Goal: Answer question/provide support

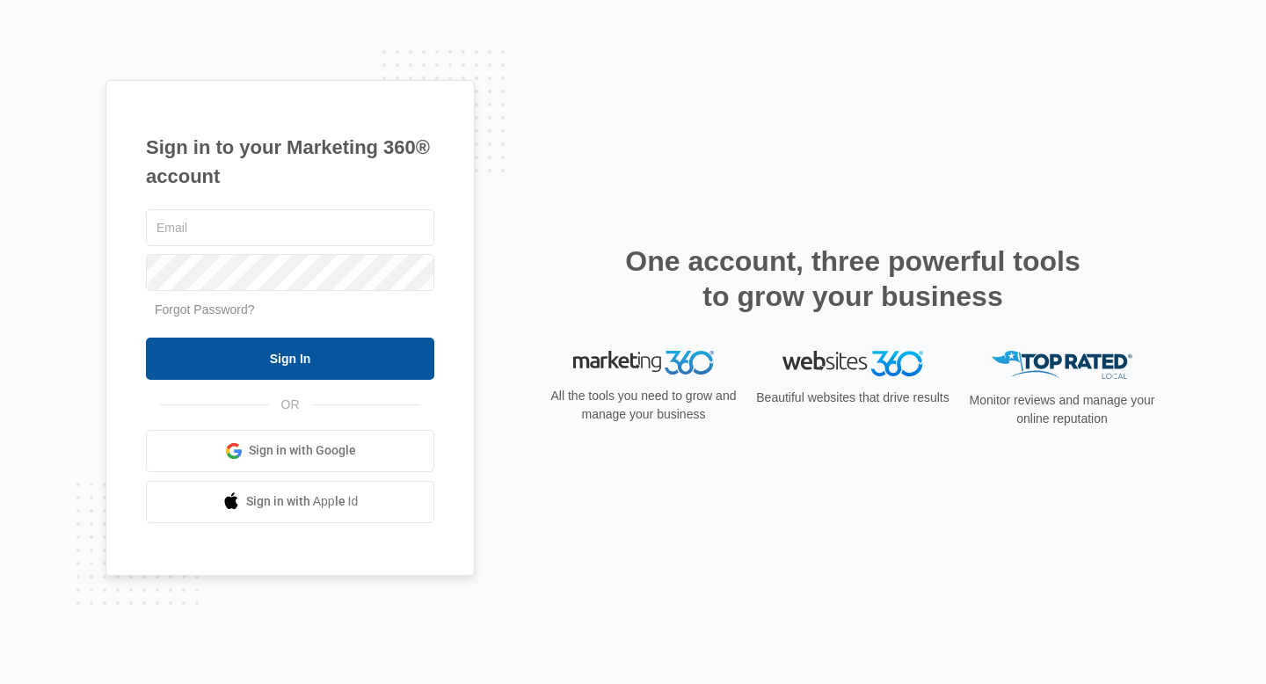
type input "[EMAIL_ADDRESS][DOMAIN_NAME]"
click at [288, 360] on input "Sign In" at bounding box center [290, 359] width 288 height 42
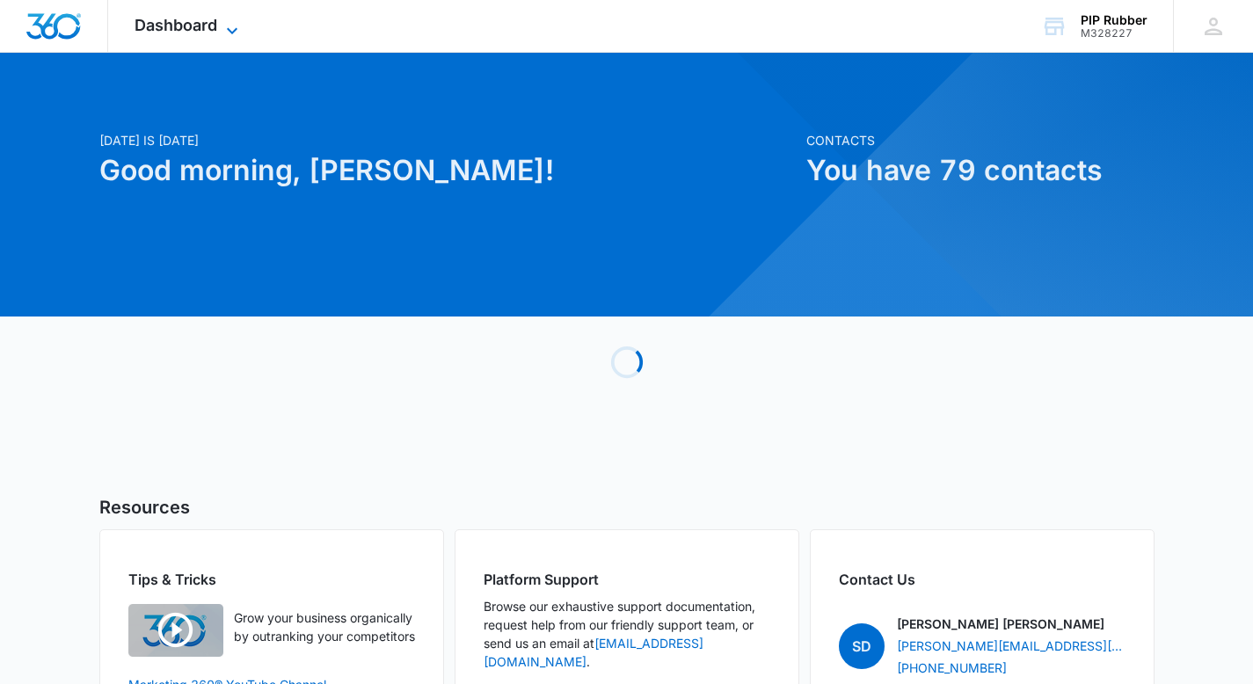
click at [233, 32] on icon at bounding box center [232, 30] width 11 height 6
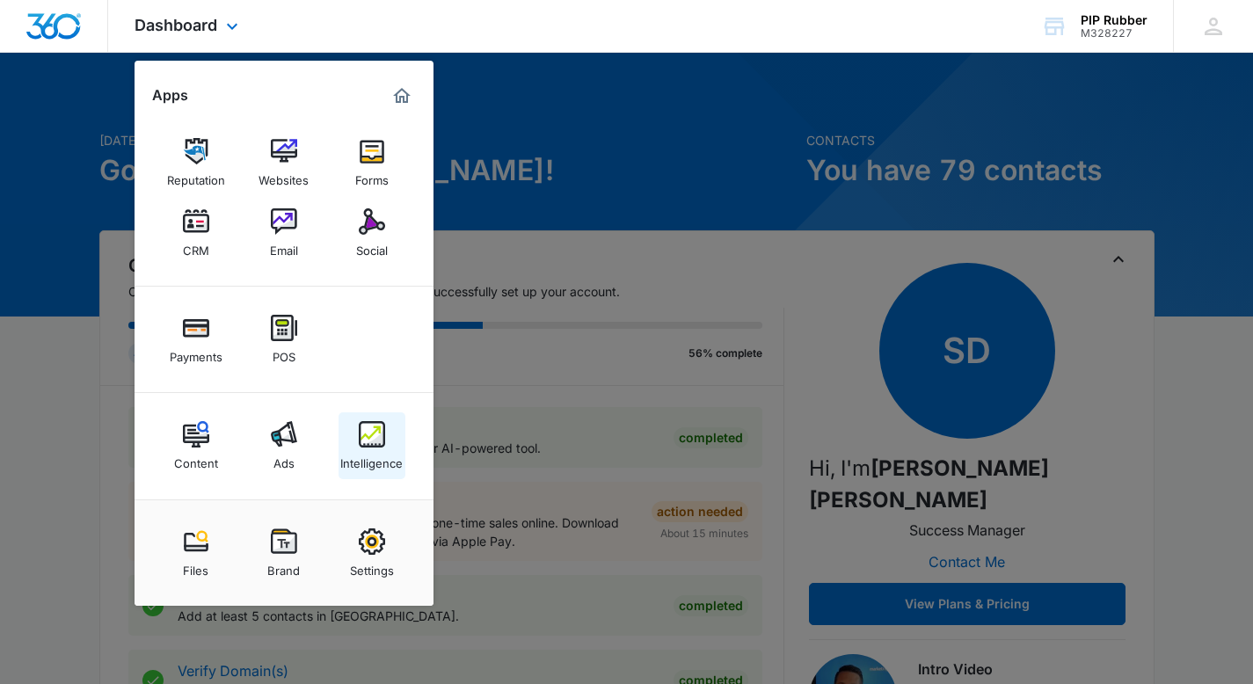
click at [373, 438] on img at bounding box center [372, 434] width 26 height 26
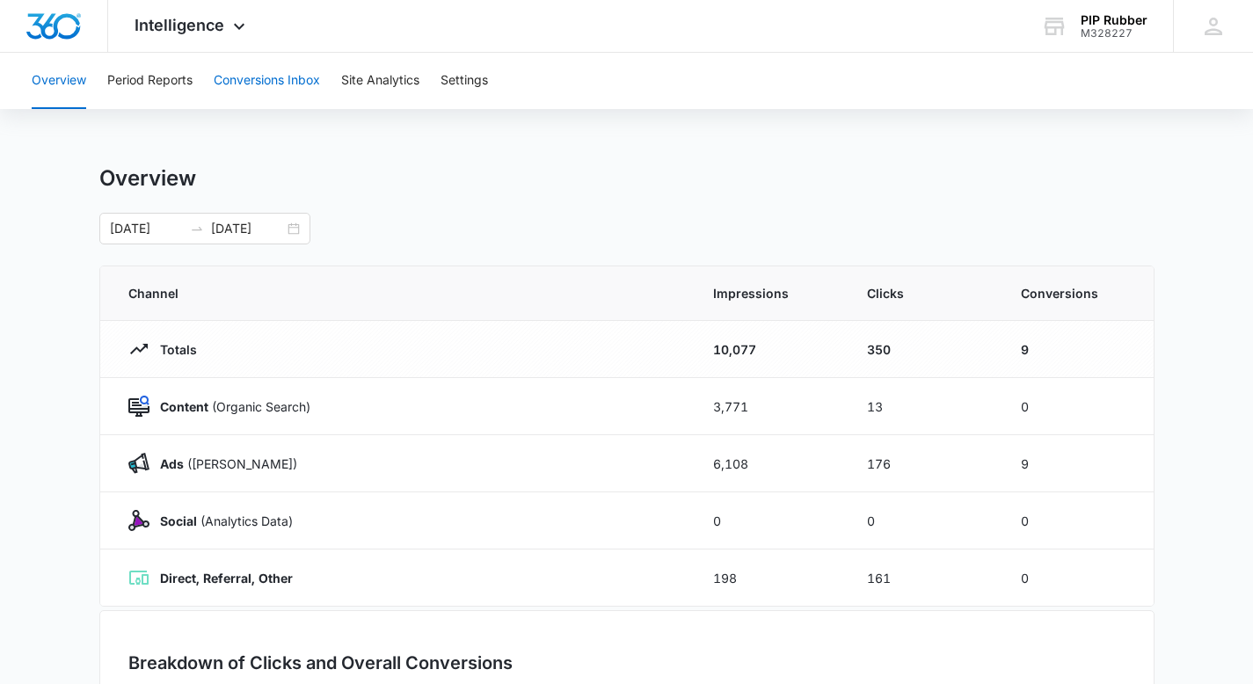
click at [272, 95] on button "Conversions Inbox" at bounding box center [267, 81] width 106 height 56
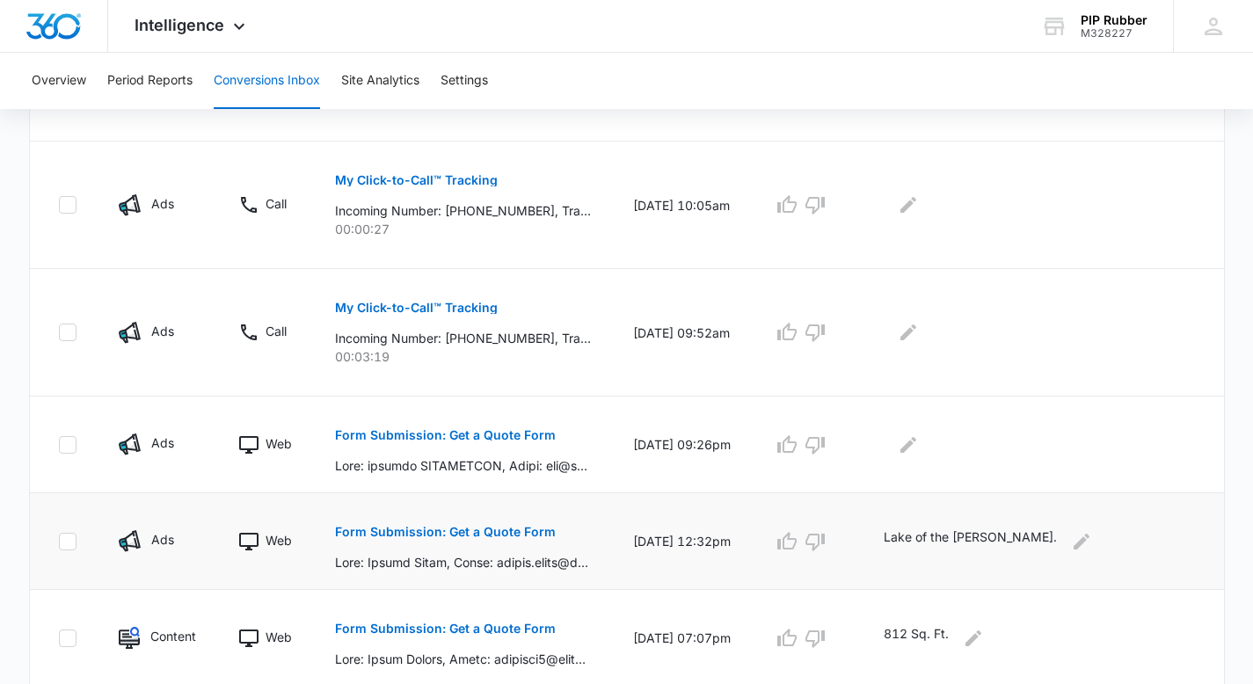
scroll to position [737, 0]
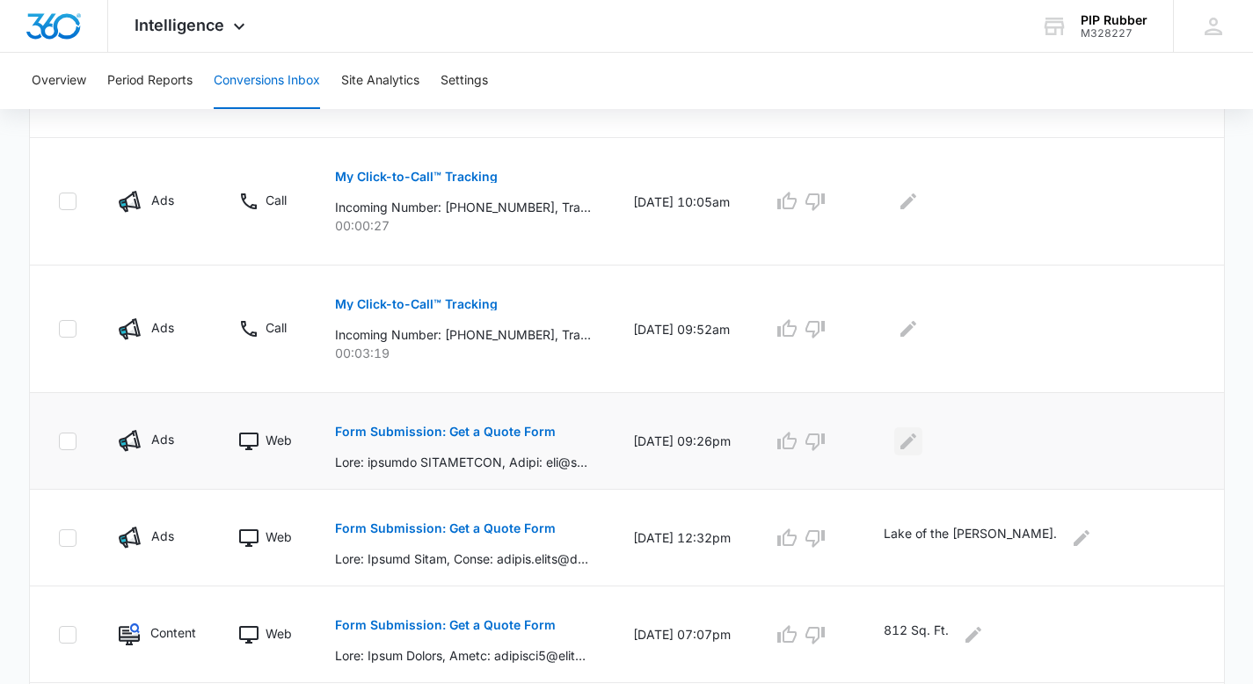
click at [919, 437] on icon "Edit Comments" at bounding box center [908, 441] width 21 height 21
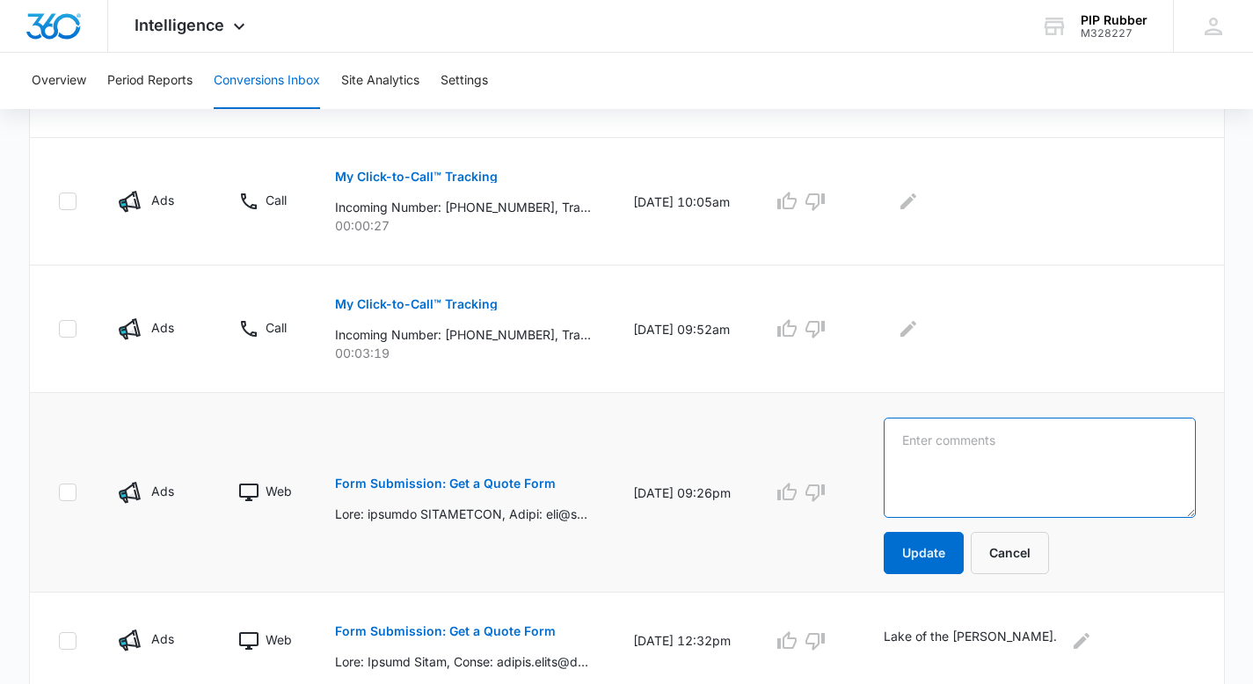
click at [959, 449] on textarea at bounding box center [1040, 468] width 312 height 100
type textarea "Miami, FL. 4 playground projects."
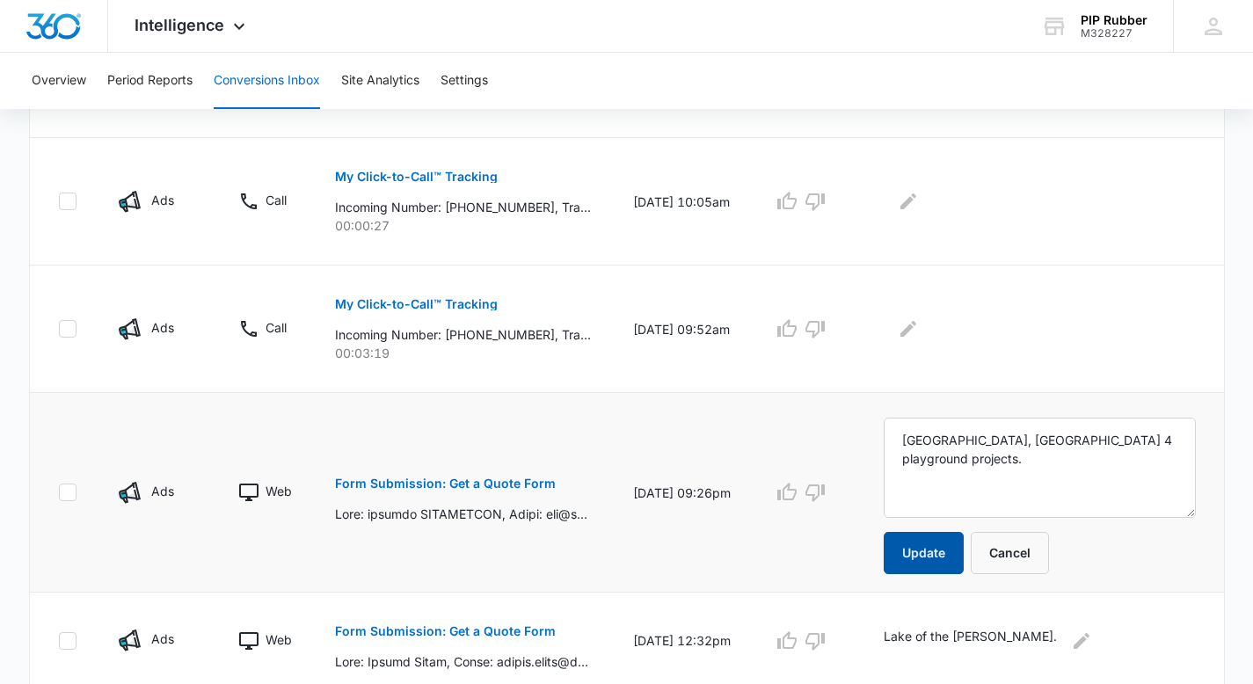
click at [956, 557] on button "Update" at bounding box center [924, 553] width 80 height 42
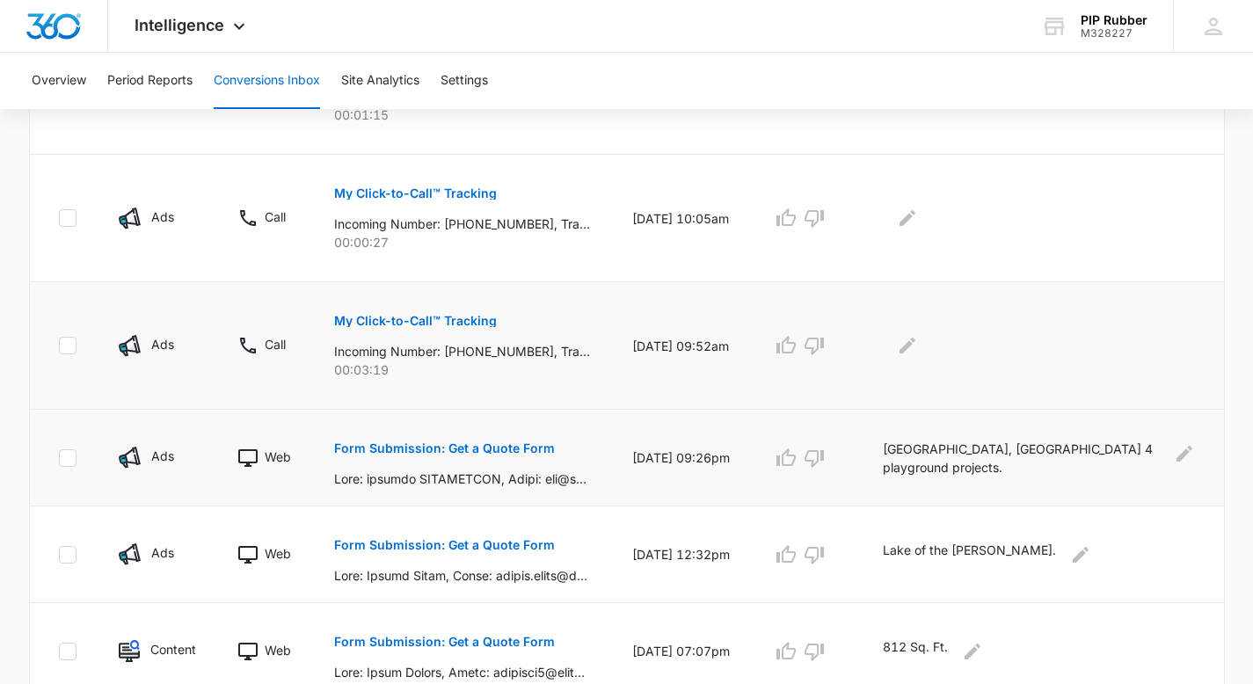
scroll to position [707, 0]
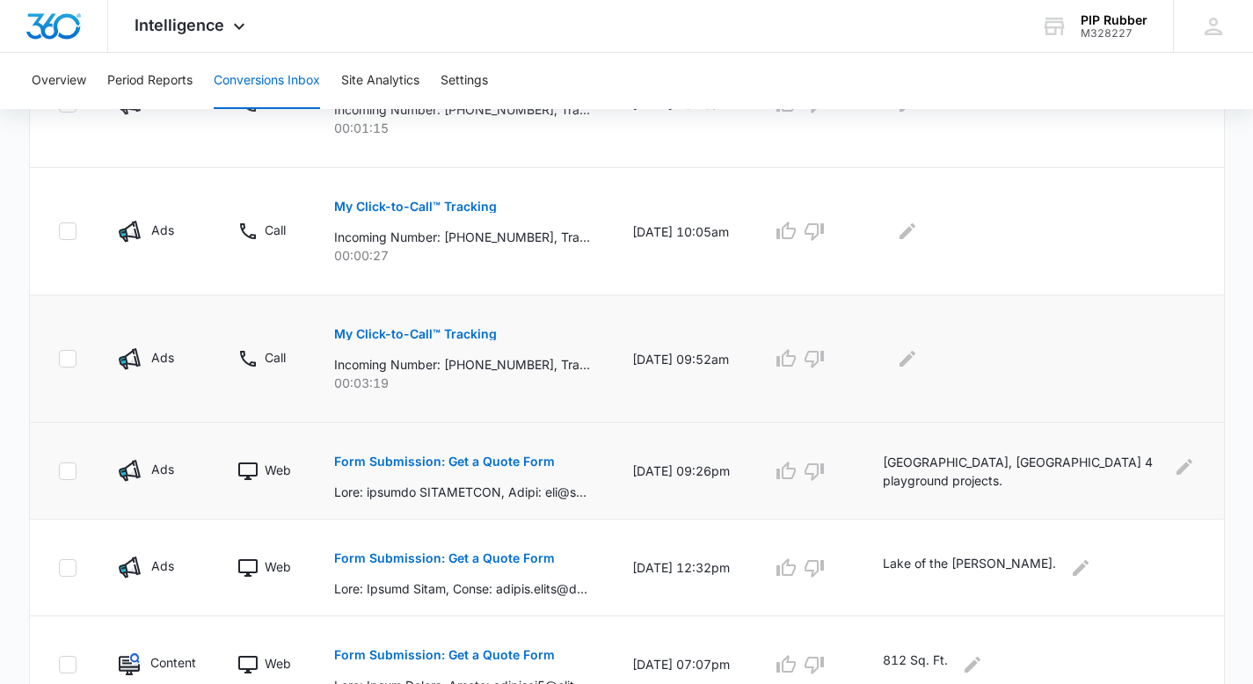
click at [460, 336] on p "My Click-to-Call™ Tracking" at bounding box center [415, 334] width 163 height 12
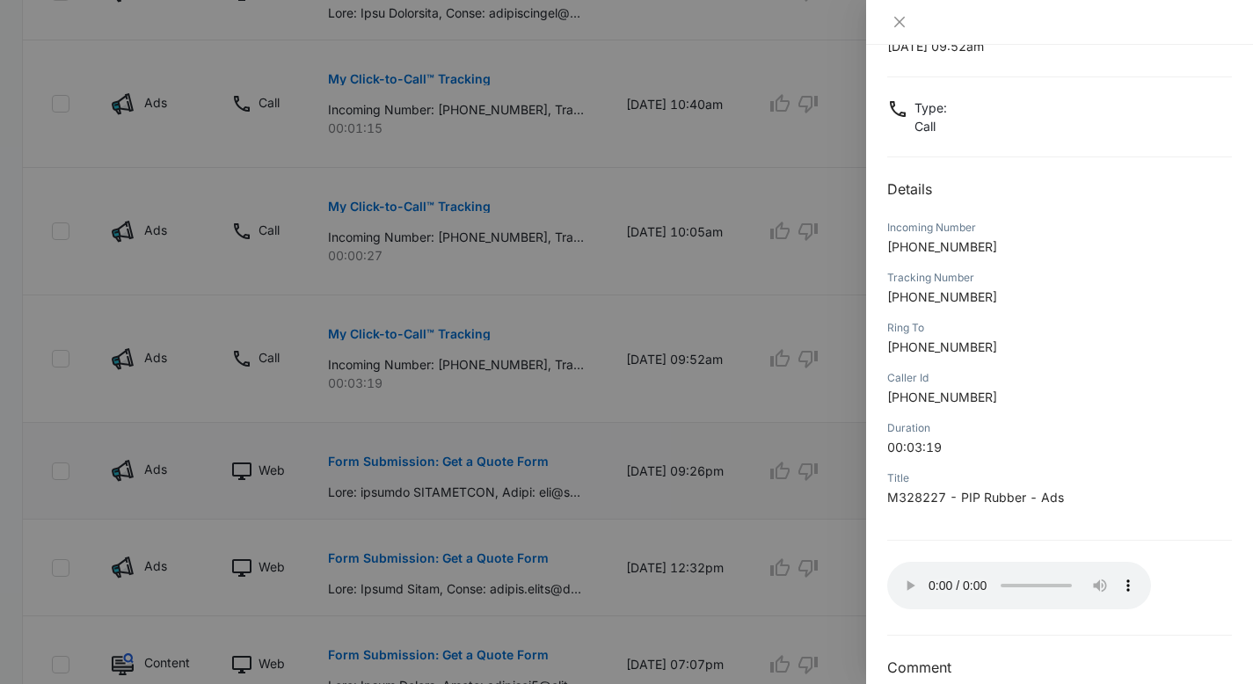
scroll to position [74, 0]
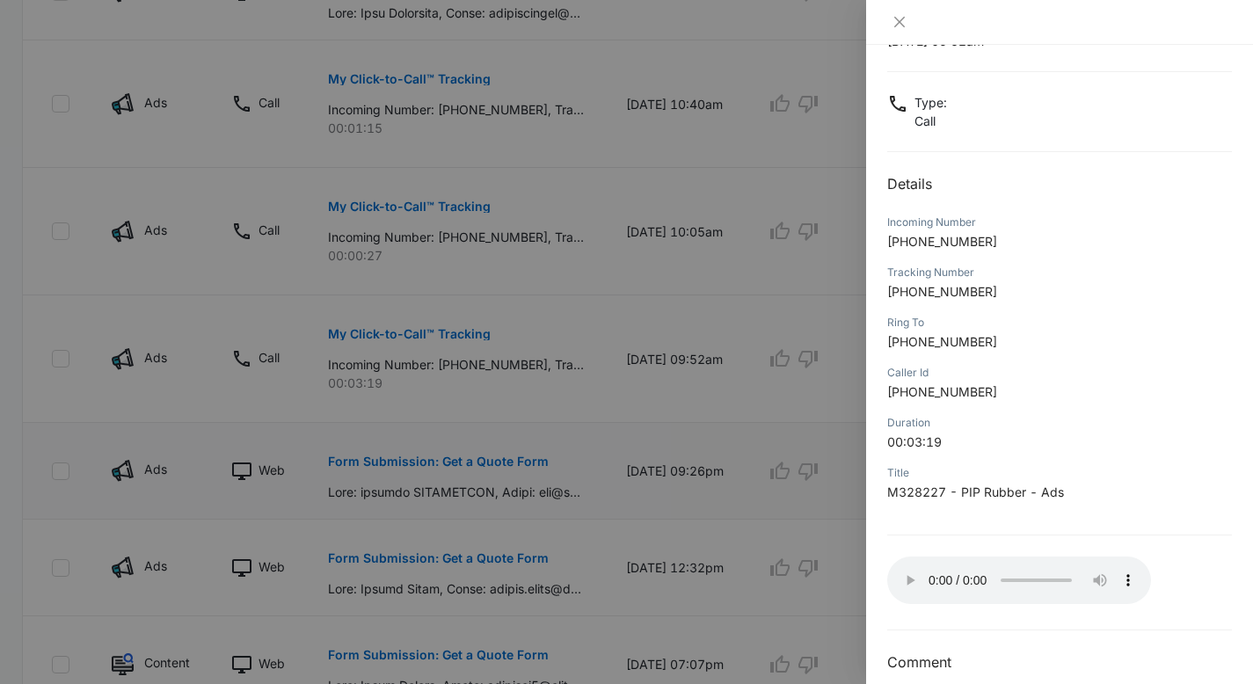
click at [670, 388] on div at bounding box center [626, 342] width 1253 height 684
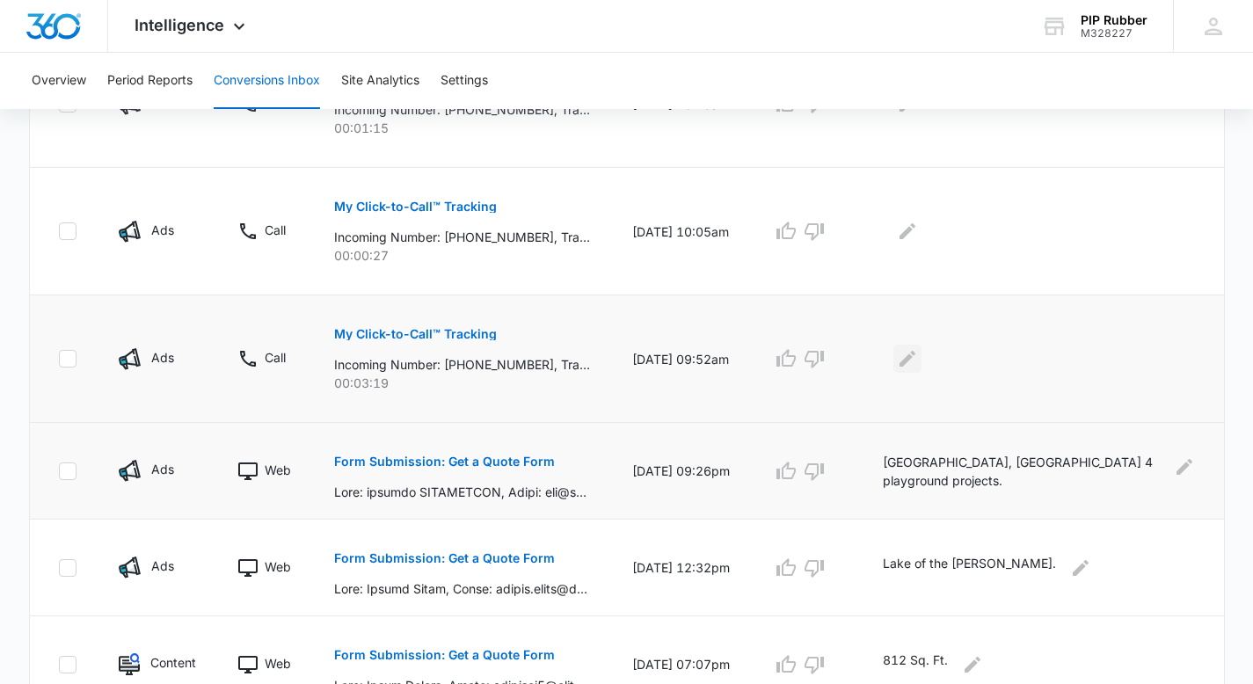
click at [918, 363] on icon "Edit Comments" at bounding box center [907, 358] width 21 height 21
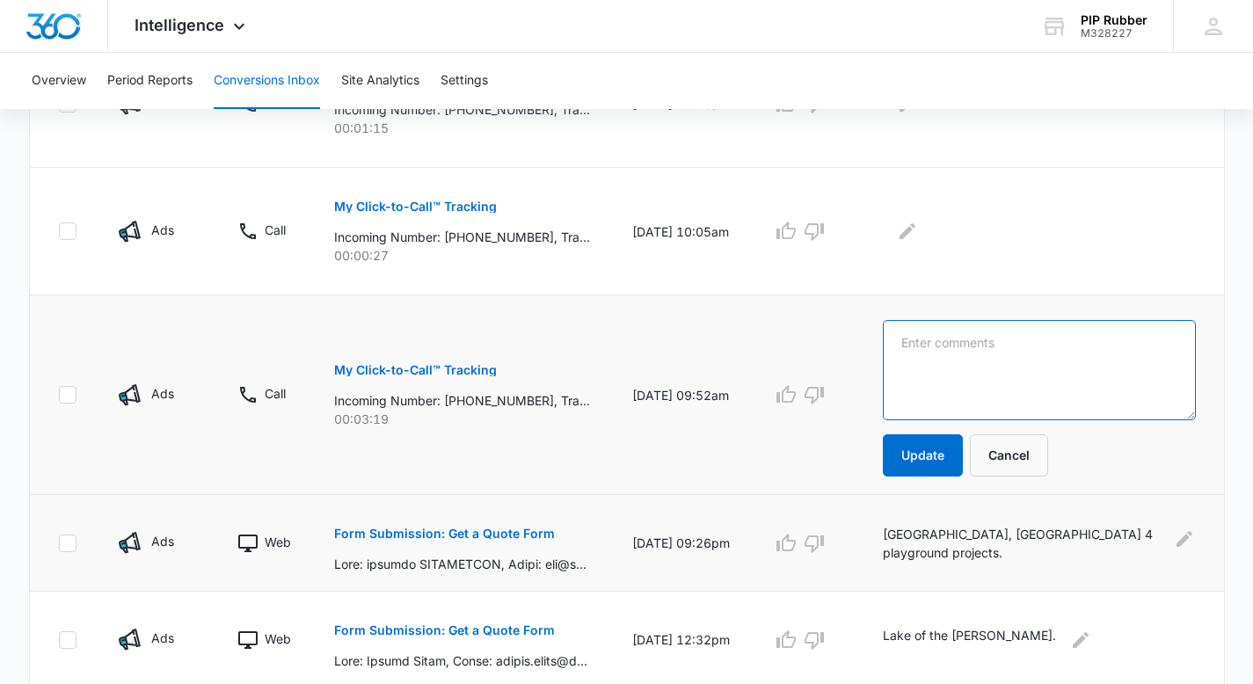
click at [977, 341] on textarea at bounding box center [1039, 370] width 312 height 100
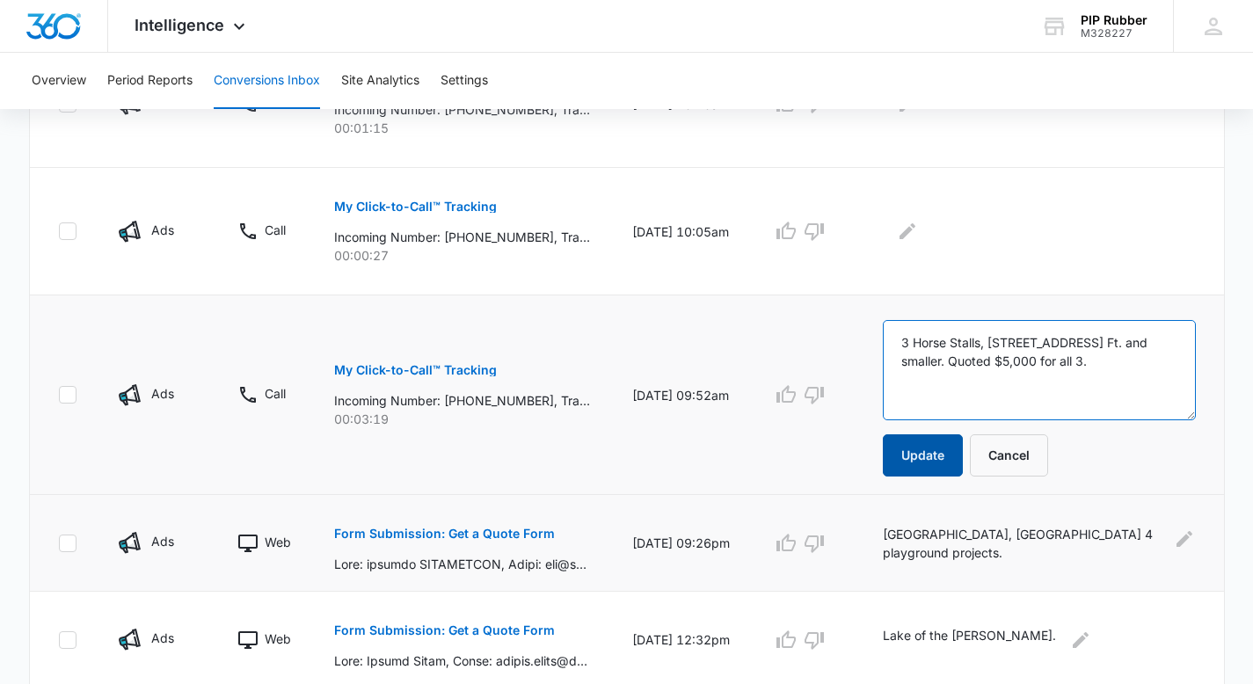
type textarea "3 Horse Stalls, 144 Sq. Ft. and smaller. Quoted $5,000 for all 3."
click at [962, 461] on button "Update" at bounding box center [923, 455] width 80 height 42
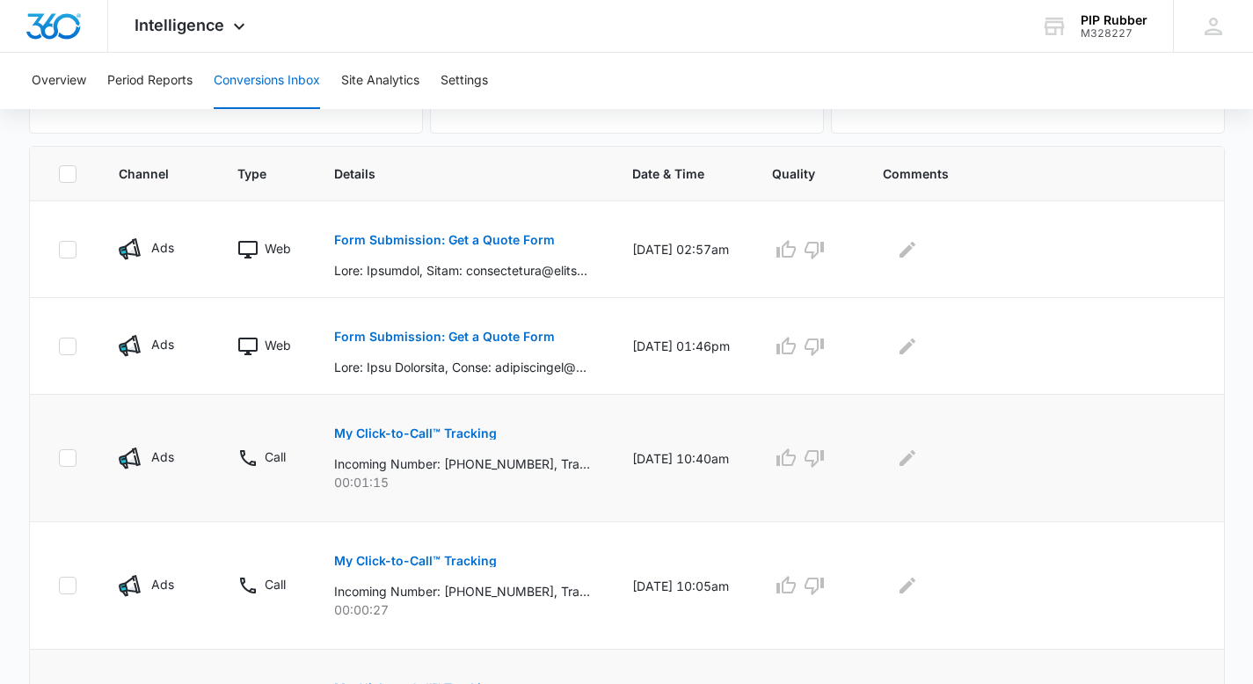
scroll to position [345, 0]
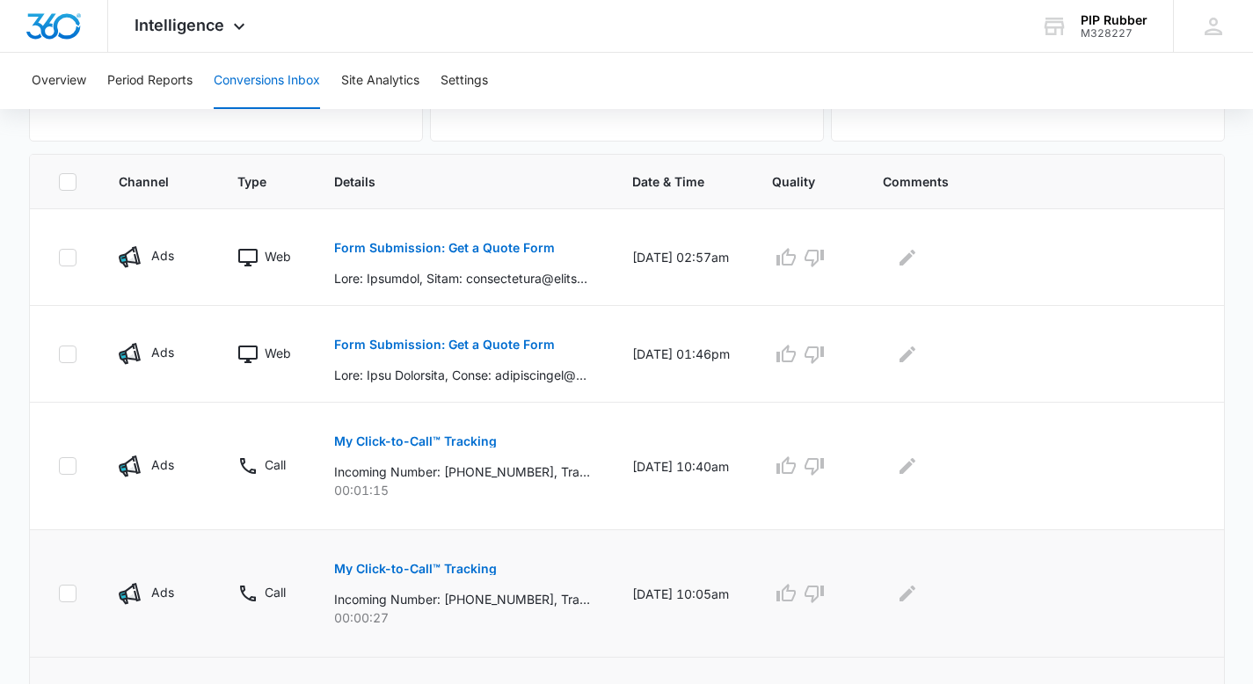
click at [458, 566] on p "My Click-to-Call™ Tracking" at bounding box center [415, 569] width 163 height 12
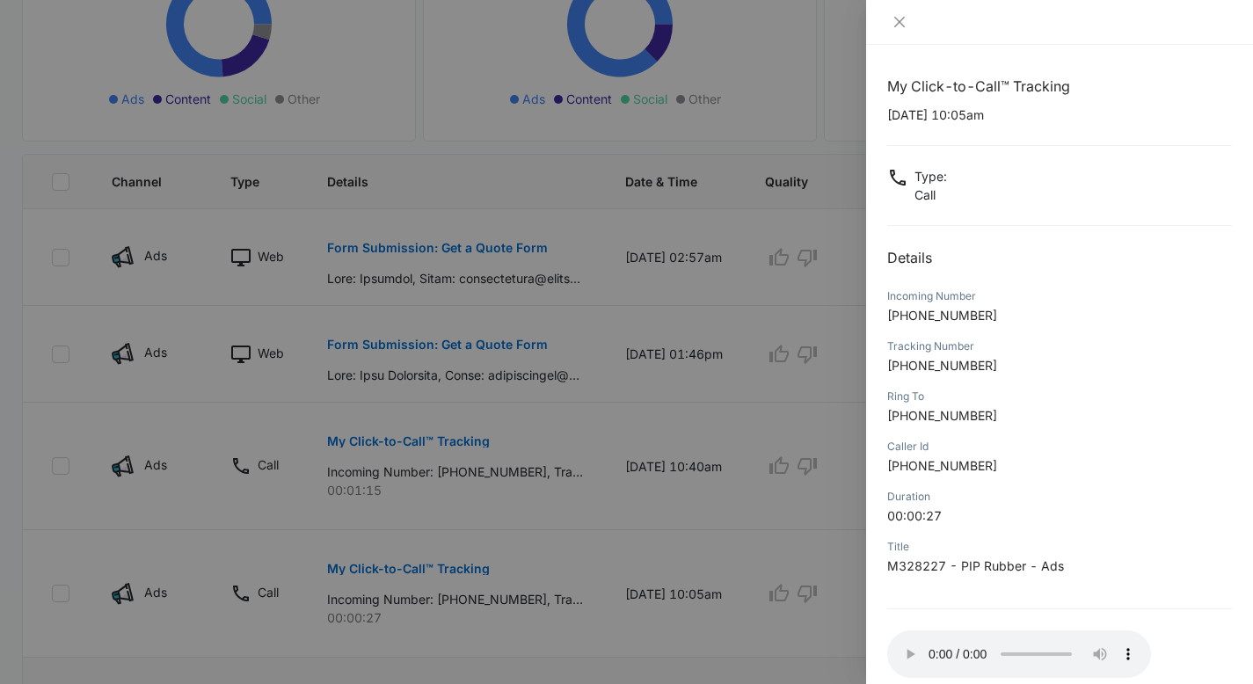
click at [724, 428] on div at bounding box center [626, 342] width 1253 height 684
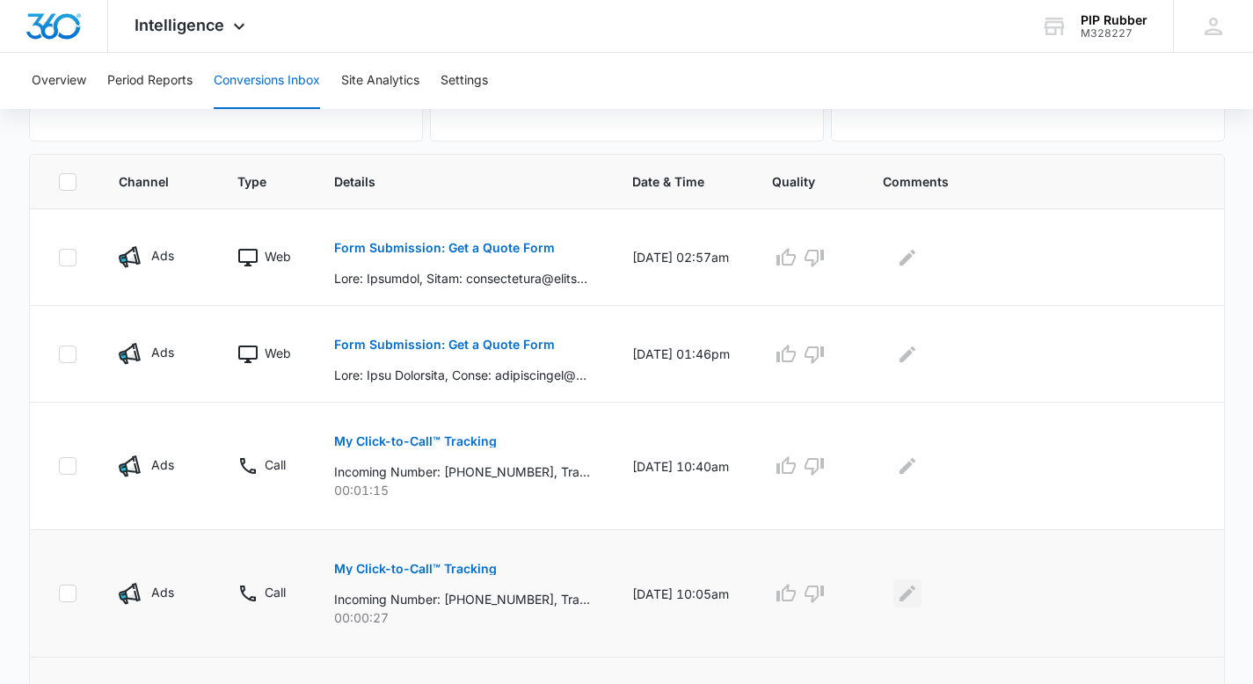
click at [918, 602] on icon "Edit Comments" at bounding box center [907, 593] width 21 height 21
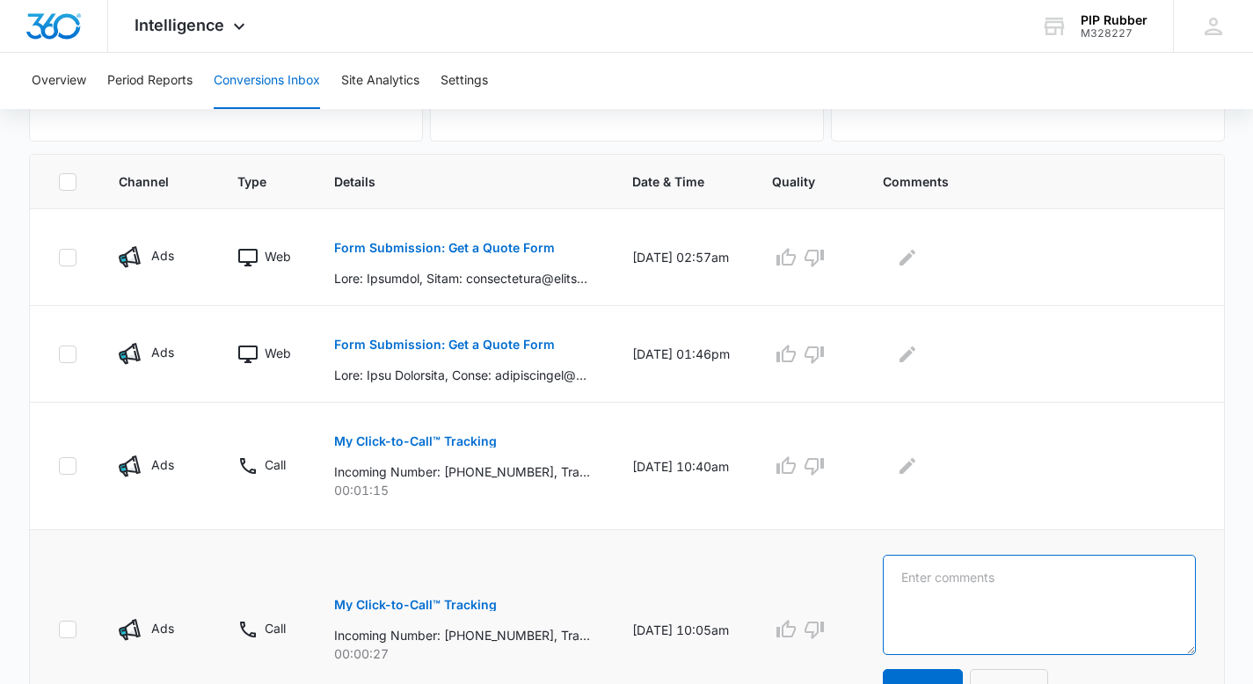
click at [967, 568] on textarea at bounding box center [1039, 605] width 313 height 100
type textarea "M"
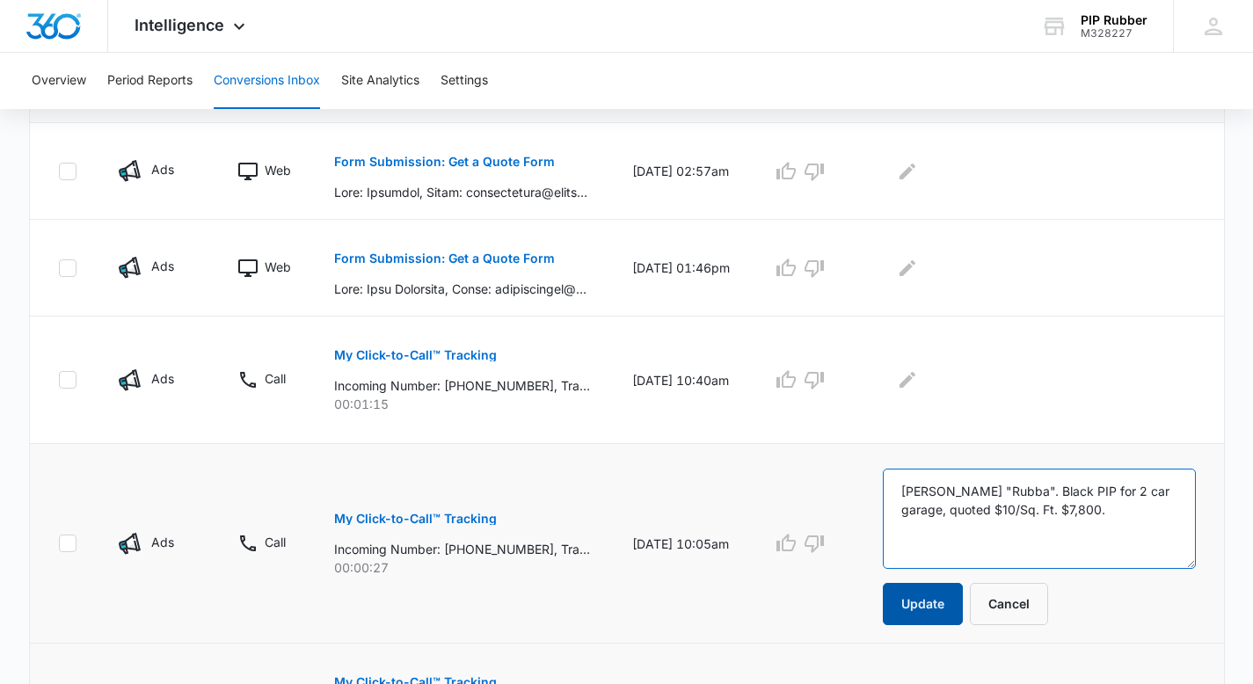
type textarea "Andre "Rubba". Black PIP for 2 car garage, quoted $10/Sq. Ft. $7,800."
click at [909, 593] on button "Update" at bounding box center [923, 604] width 80 height 42
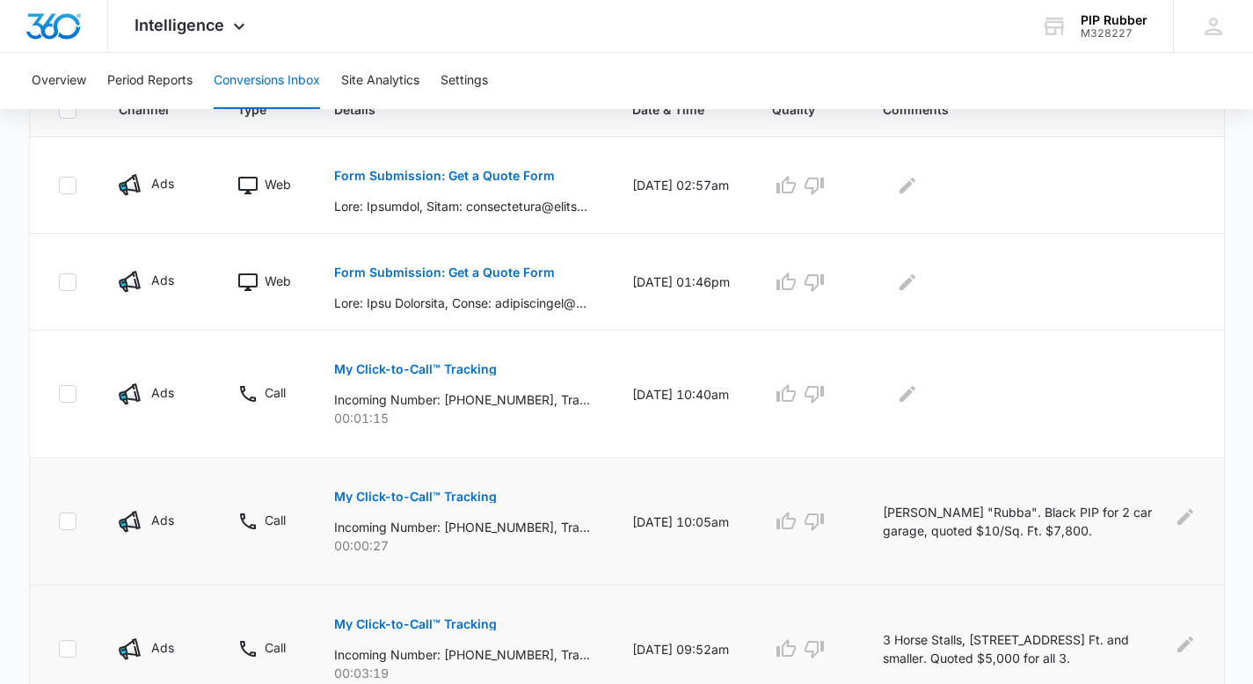
scroll to position [379, 0]
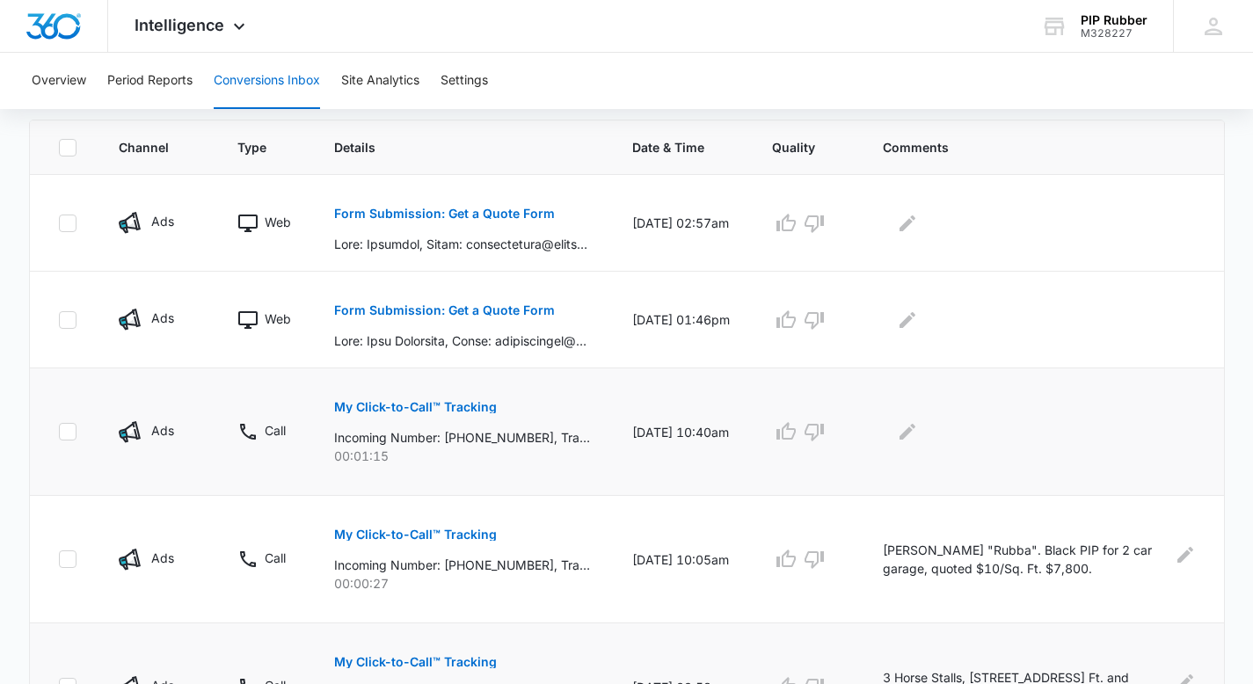
click at [459, 408] on p "My Click-to-Call™ Tracking" at bounding box center [415, 407] width 163 height 12
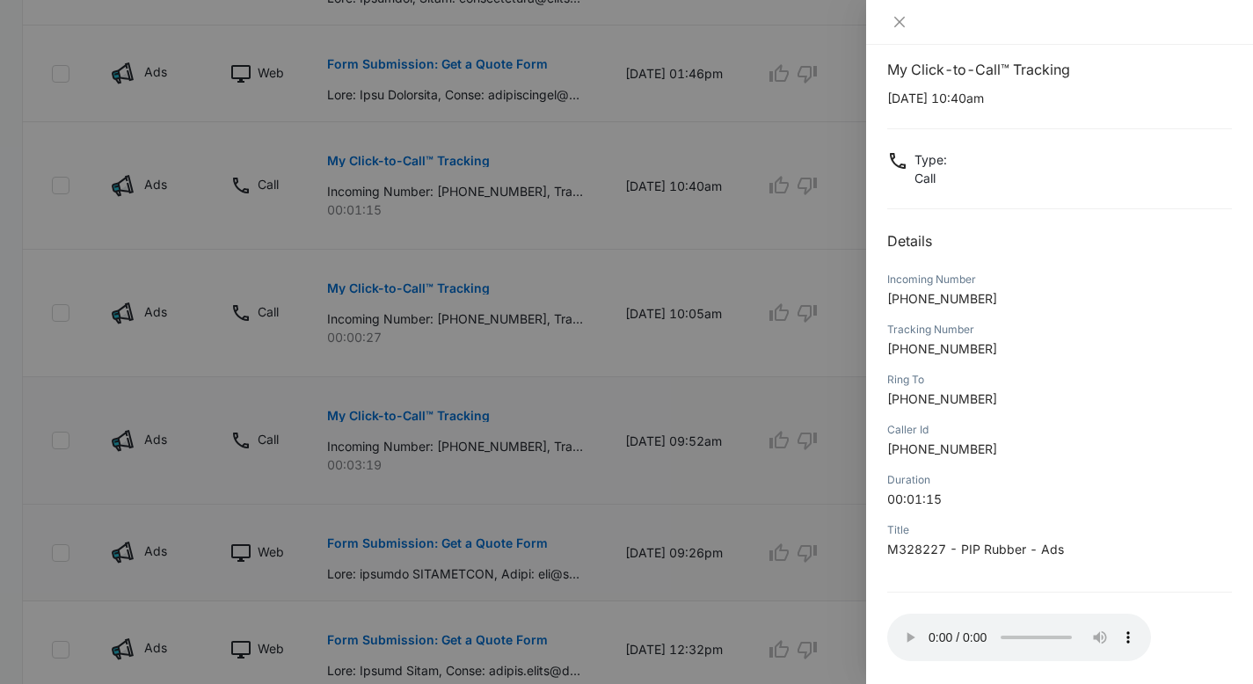
scroll to position [632, 0]
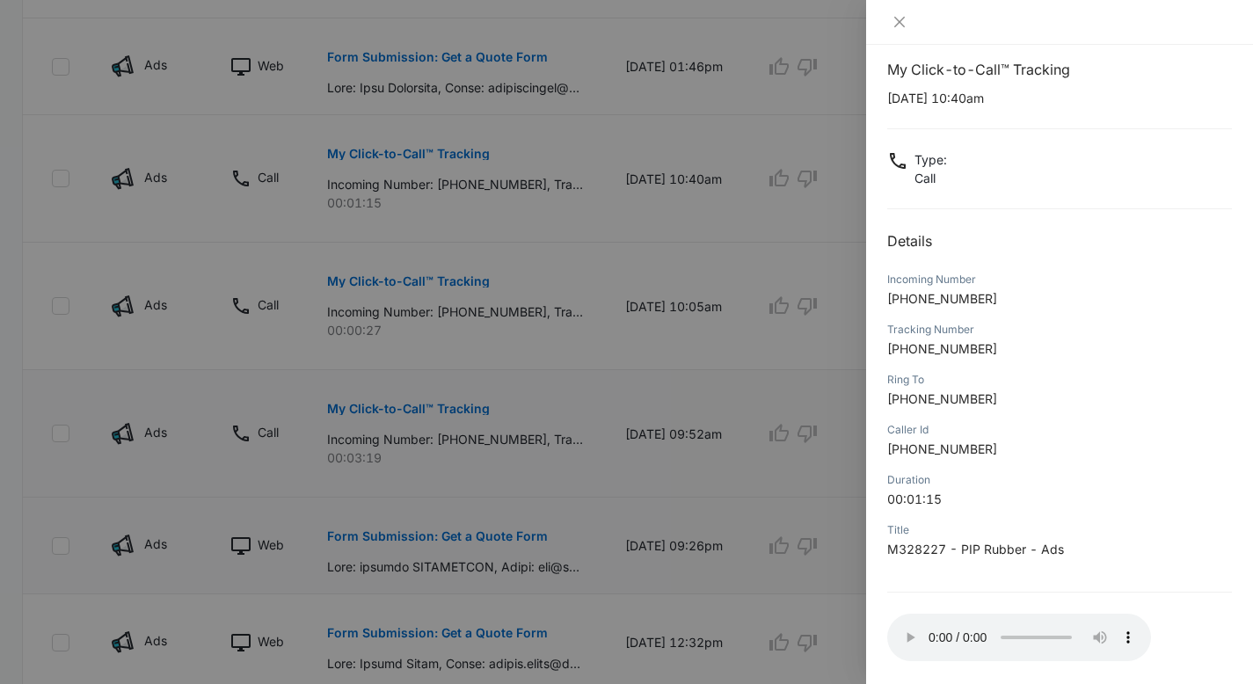
click at [645, 371] on div at bounding box center [626, 342] width 1253 height 684
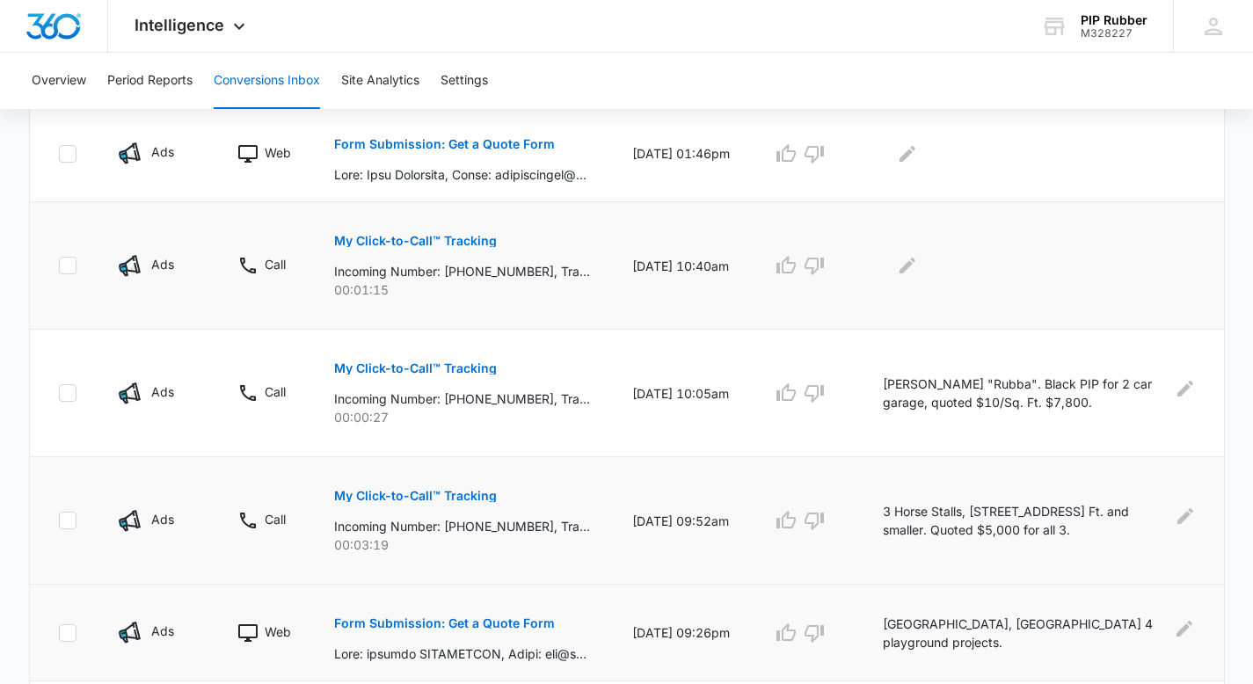
scroll to position [547, 0]
click at [915, 268] on icon "Edit Comments" at bounding box center [907, 264] width 16 height 16
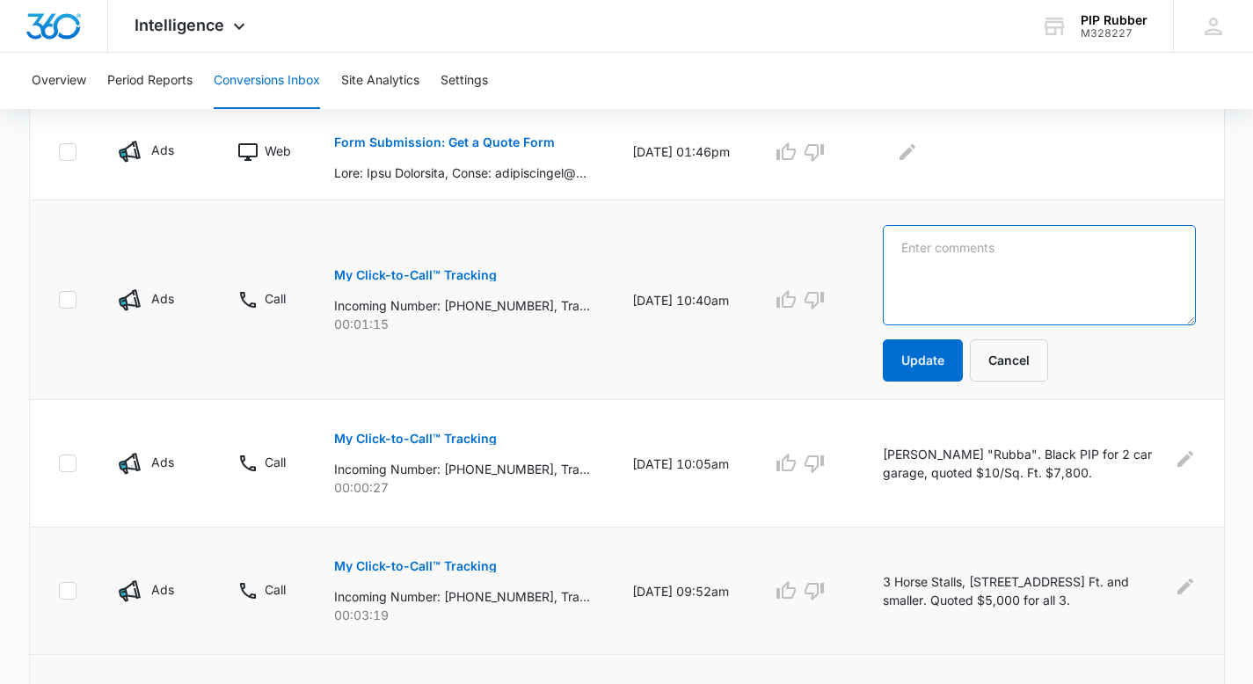
click at [948, 270] on textarea at bounding box center [1039, 275] width 313 height 100
type textarea "Horse Stall guy again. 120 sq. ft. x 3"
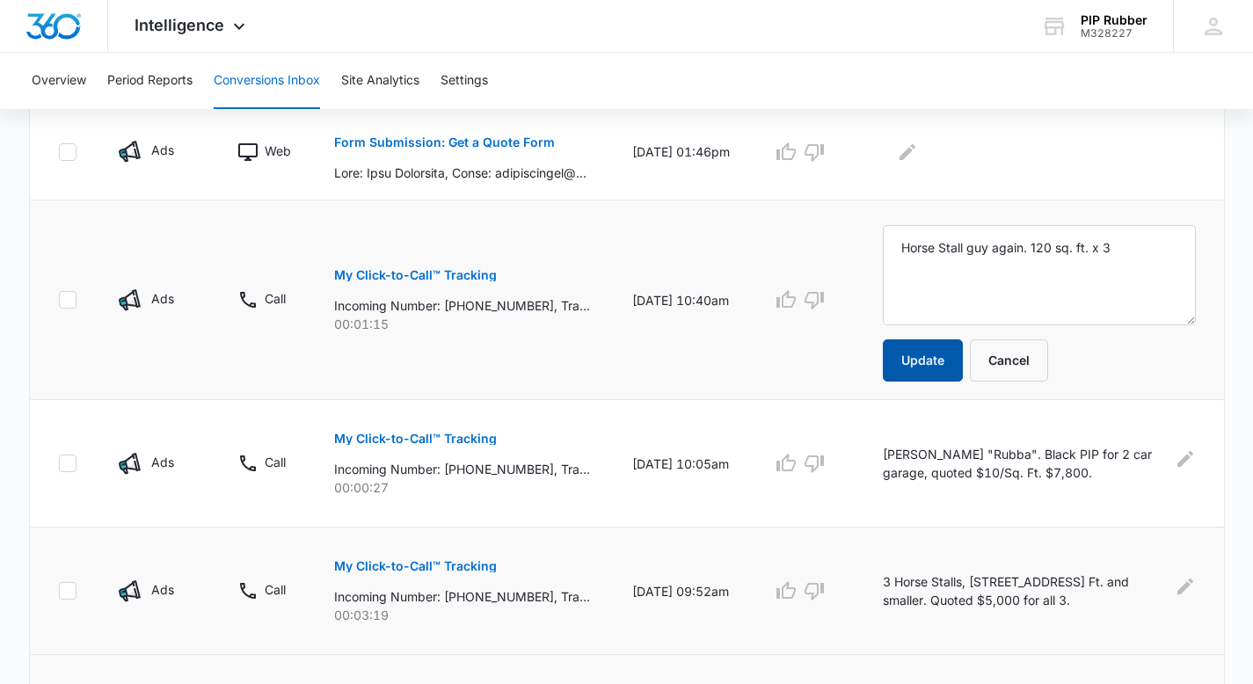
click at [929, 361] on button "Update" at bounding box center [923, 360] width 80 height 42
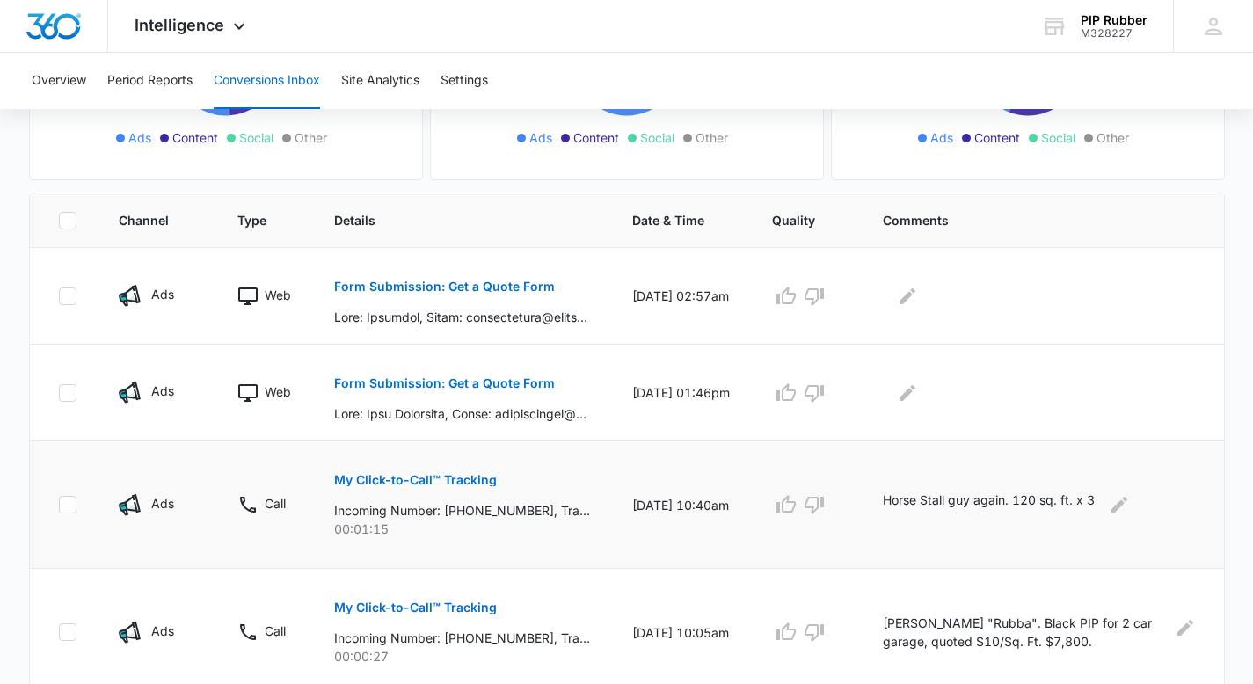
scroll to position [303, 0]
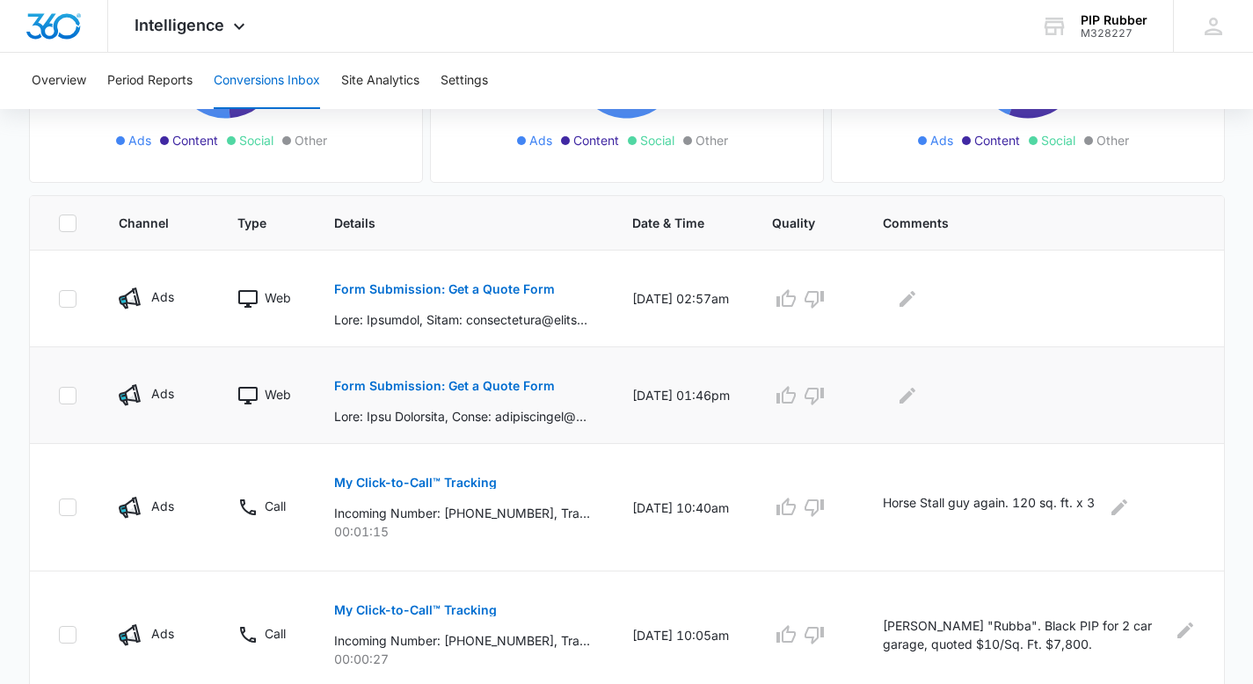
click at [482, 387] on p "Form Submission: Get a Quote Form" at bounding box center [444, 386] width 221 height 12
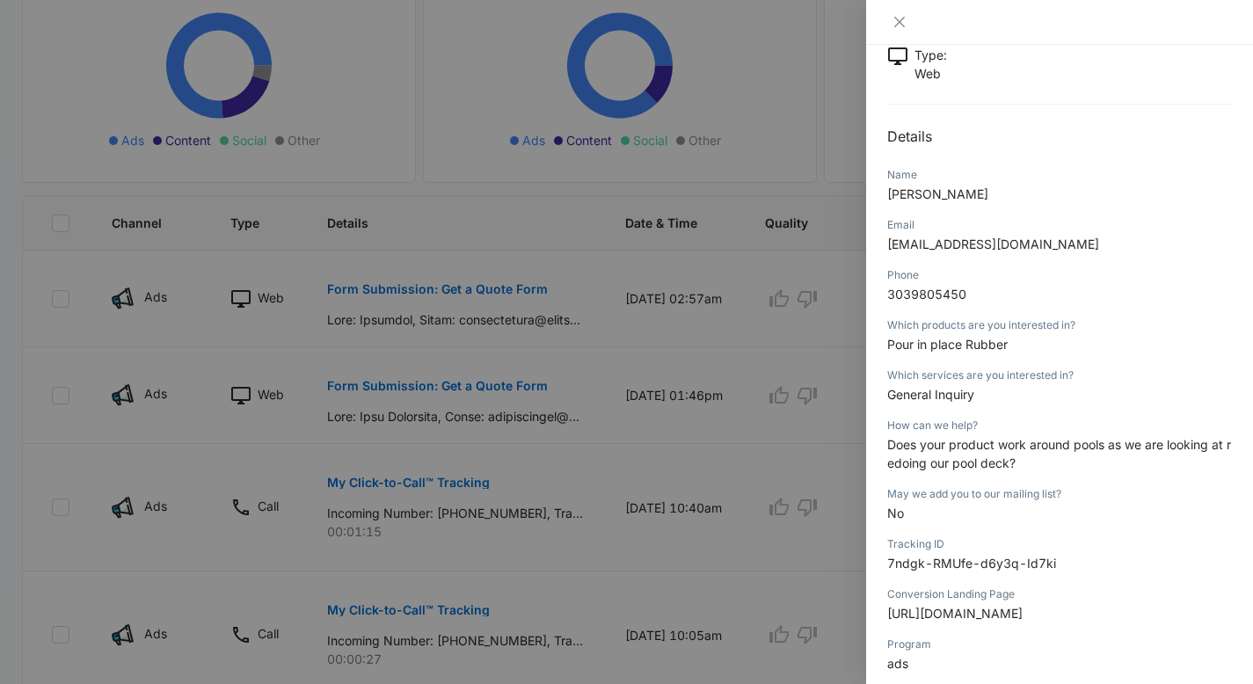
scroll to position [136, 0]
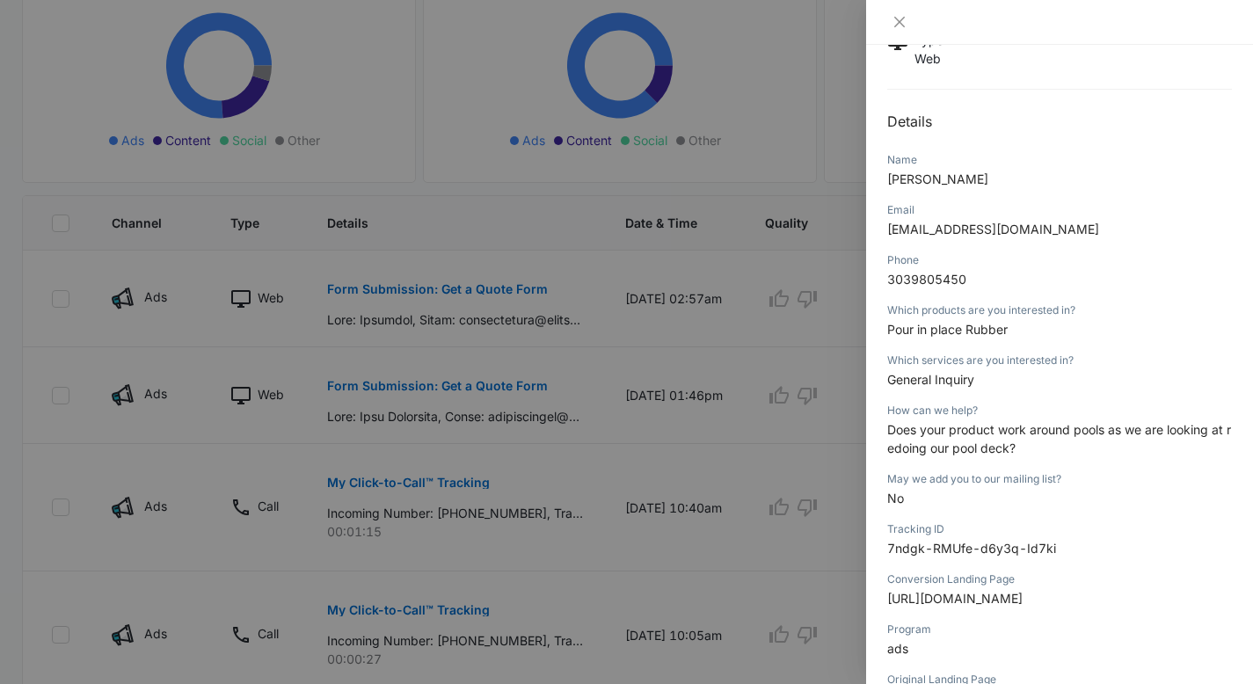
click at [627, 400] on div at bounding box center [626, 342] width 1253 height 684
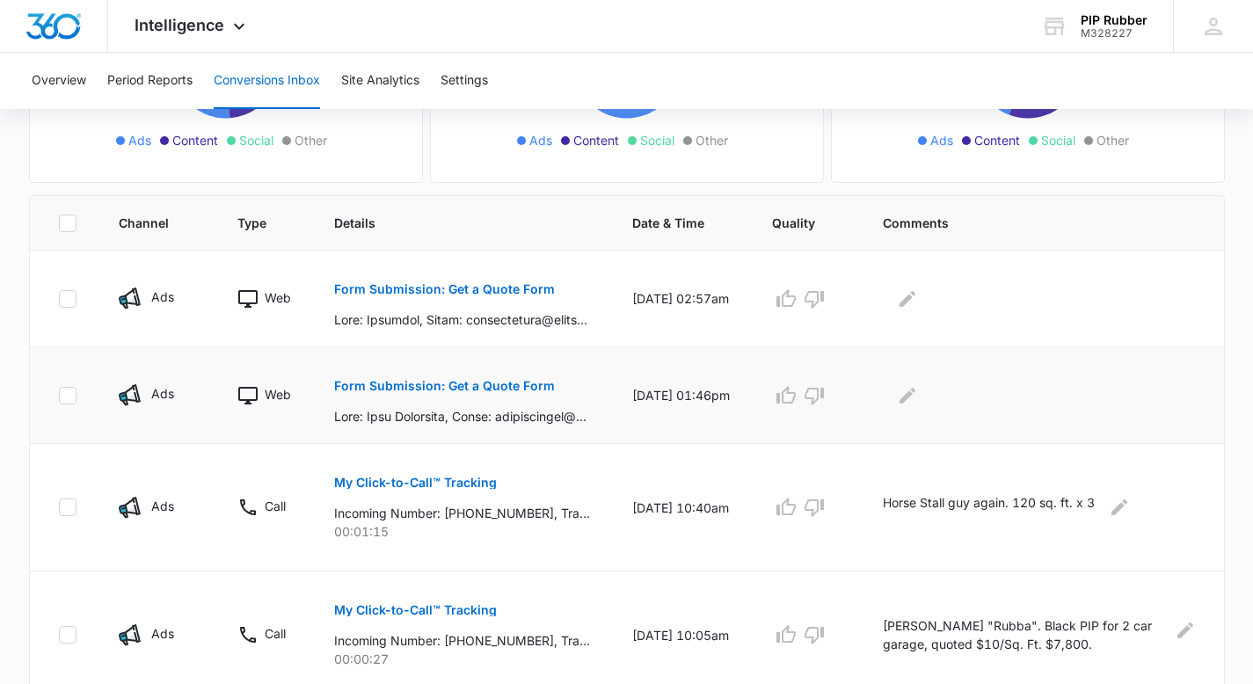
click at [499, 383] on p "Form Submission: Get a Quote Form" at bounding box center [444, 386] width 221 height 12
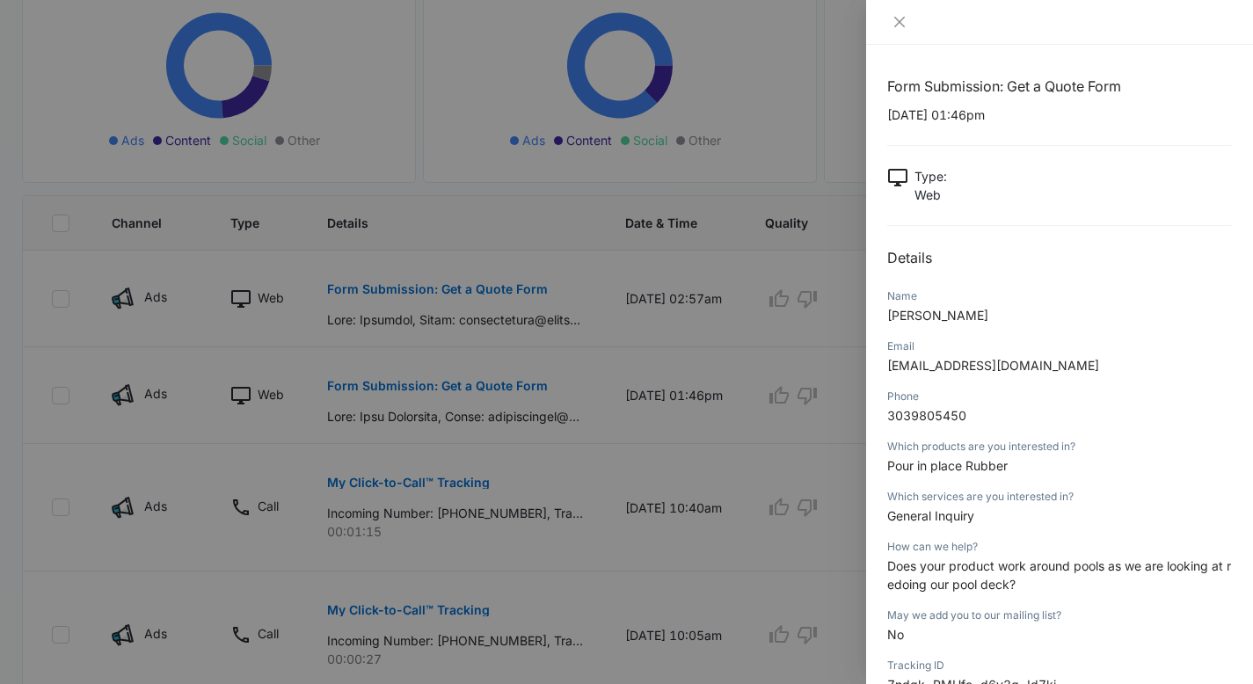
drag, startPoint x: 1098, startPoint y: 364, endPoint x: 890, endPoint y: 368, distance: 208.4
click at [890, 368] on p "communitymgr@crsofcolorado.com" at bounding box center [1059, 365] width 345 height 18
copy span "communitymgr@crsofcolorado.com"
click at [1112, 365] on p "communitymgr@crsofcolorado.com" at bounding box center [1059, 365] width 345 height 18
click at [768, 361] on div at bounding box center [626, 342] width 1253 height 684
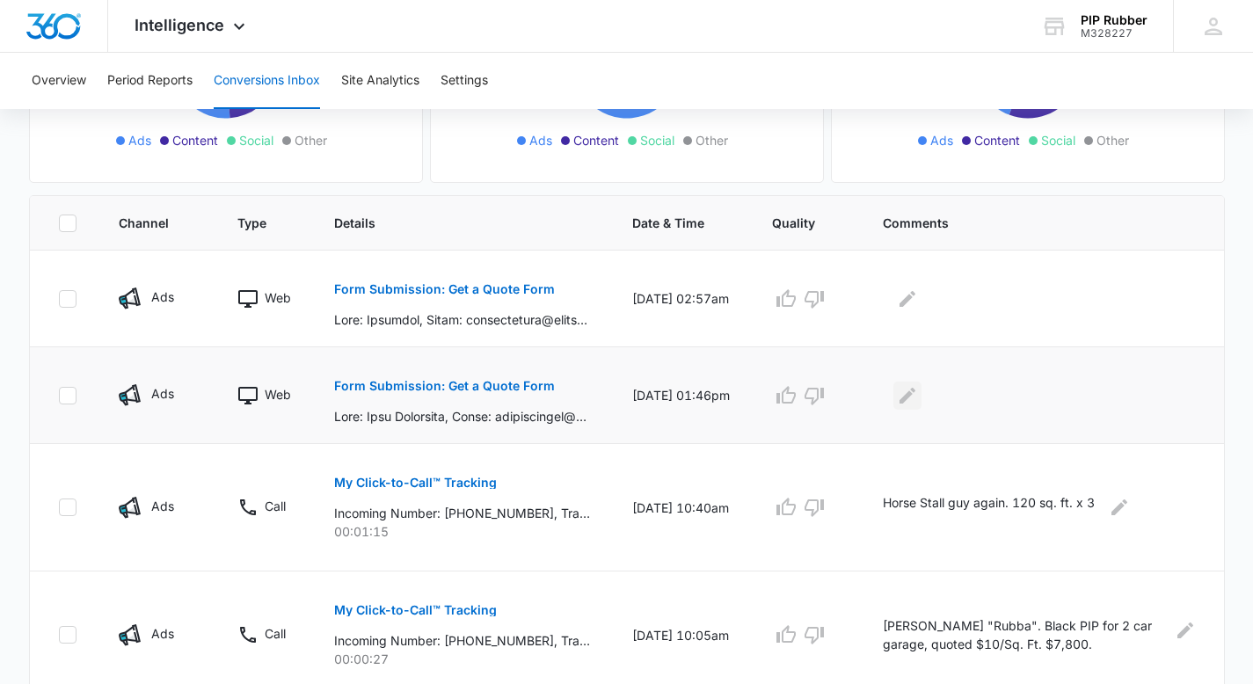
click at [915, 394] on icon "Edit Comments" at bounding box center [907, 395] width 16 height 16
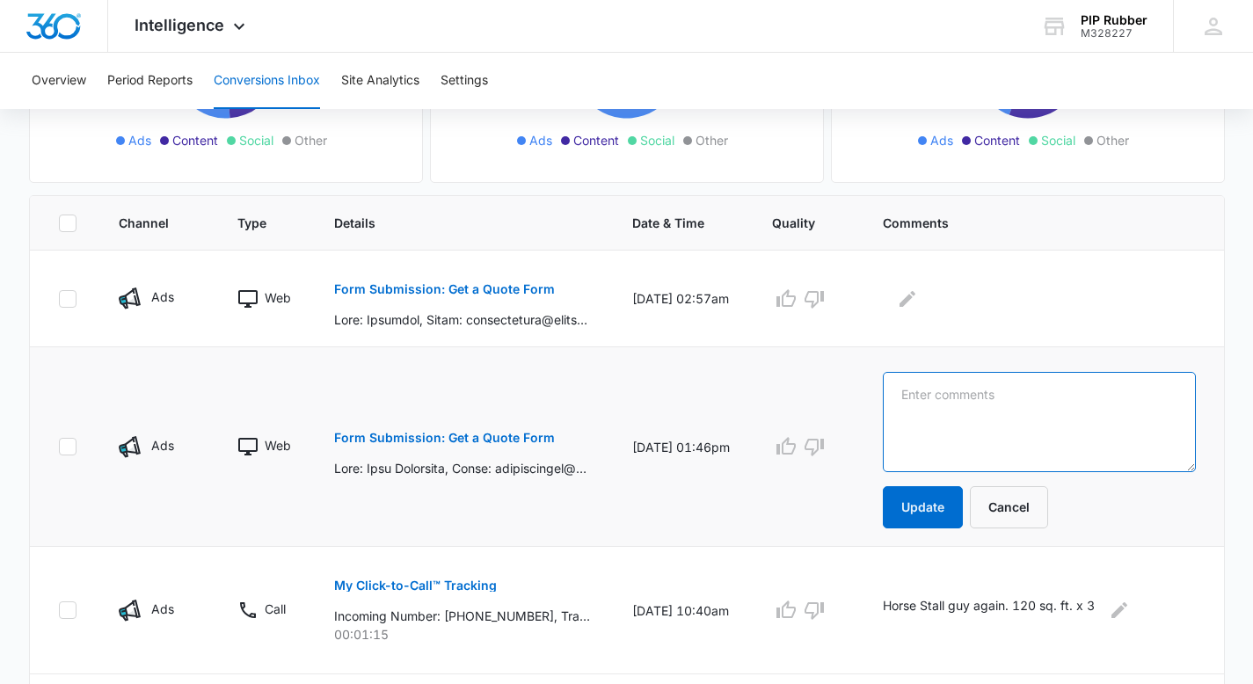
click at [946, 398] on textarea at bounding box center [1039, 422] width 313 height 100
type textarea "Emailed 9/11"
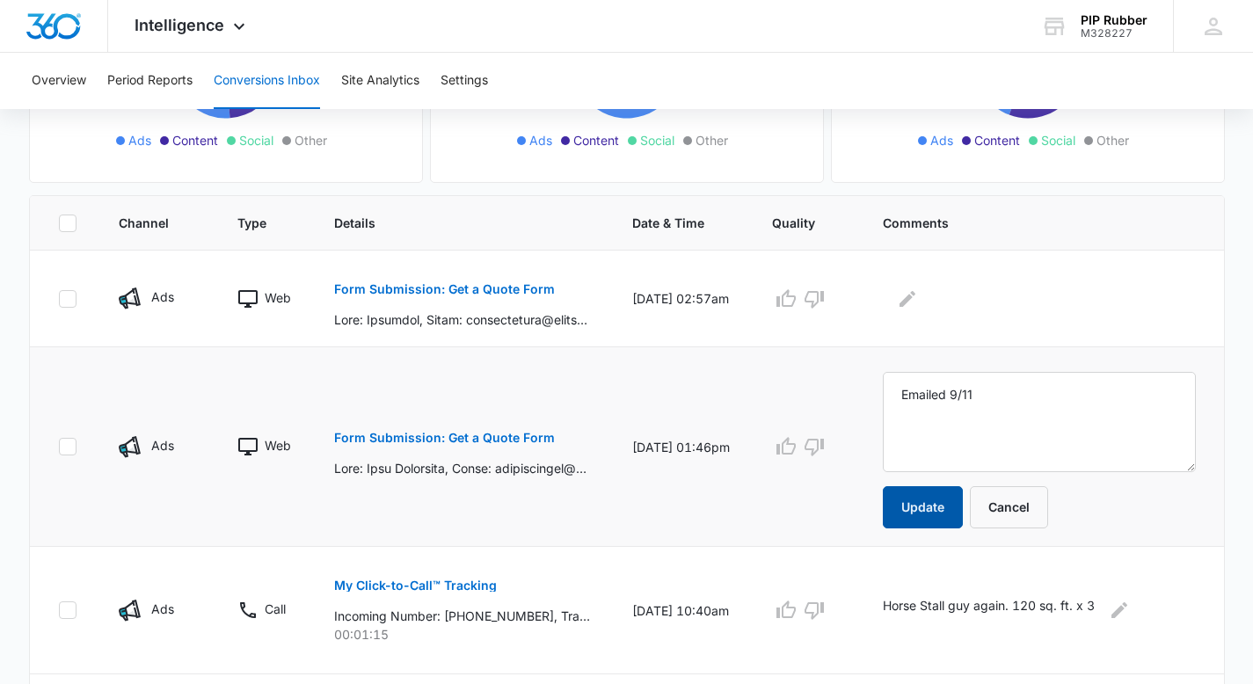
click at [926, 497] on button "Update" at bounding box center [923, 507] width 80 height 42
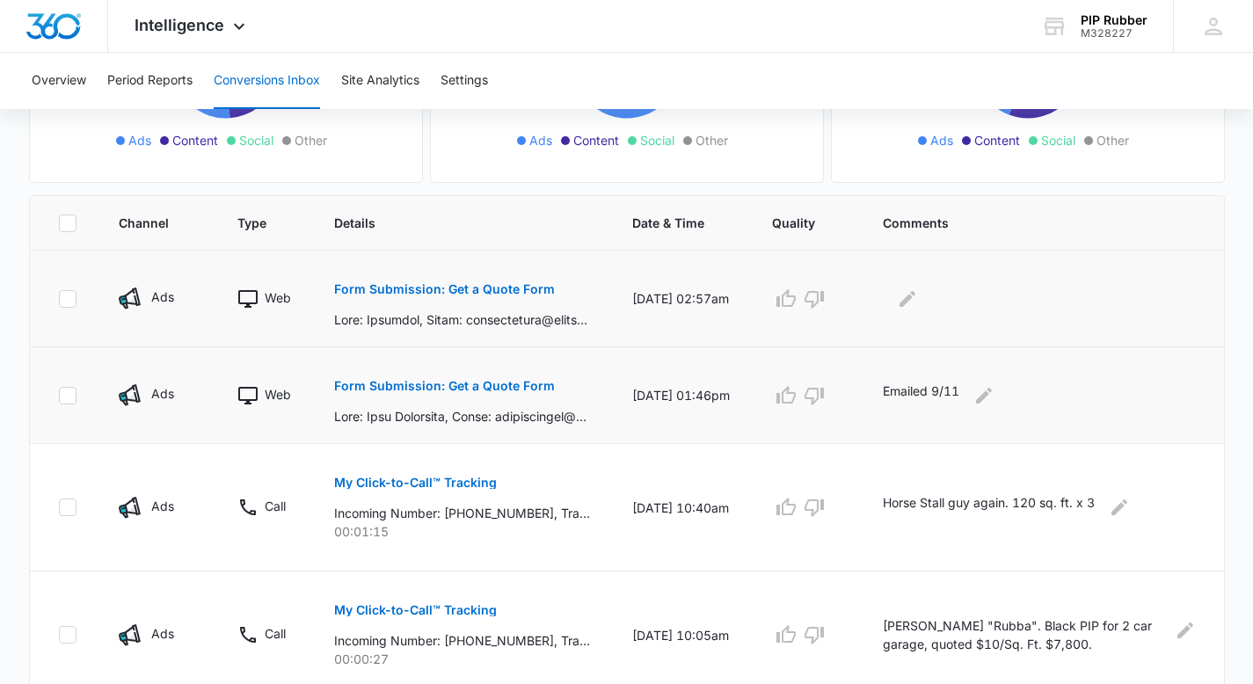
click at [497, 290] on p "Form Submission: Get a Quote Form" at bounding box center [444, 289] width 221 height 12
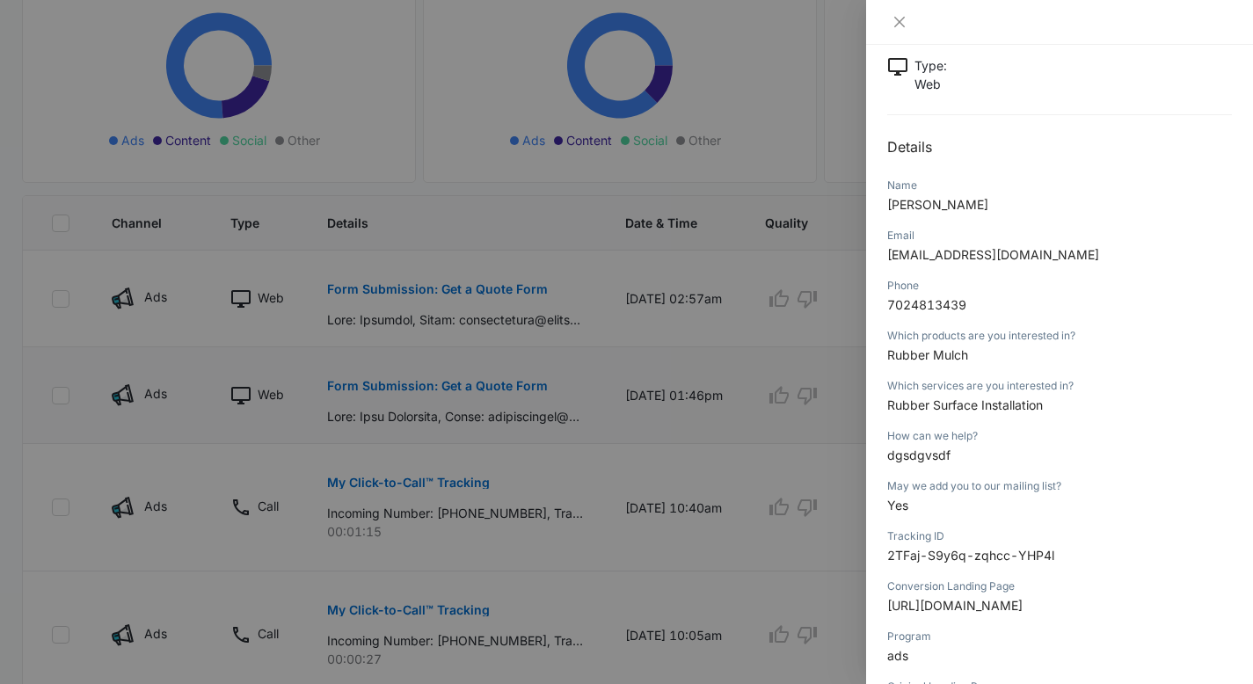
scroll to position [112, 0]
drag, startPoint x: 1034, startPoint y: 257, endPoint x: 884, endPoint y: 256, distance: 150.4
click at [884, 256] on div "Form Submission: Get a Quote Form 09/11/2025 at 02:57am Type : Web Details Name…" at bounding box center [1059, 364] width 387 height 639
copy span "jefferiedunn@yahoo.com"
